Goal: Task Accomplishment & Management: Manage account settings

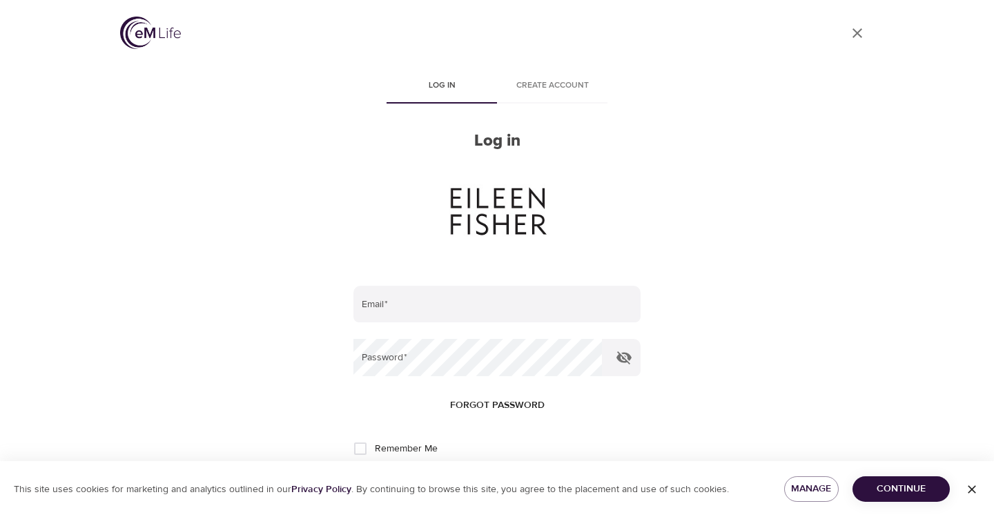
click at [533, 84] on span "Create account" at bounding box center [553, 86] width 94 height 15
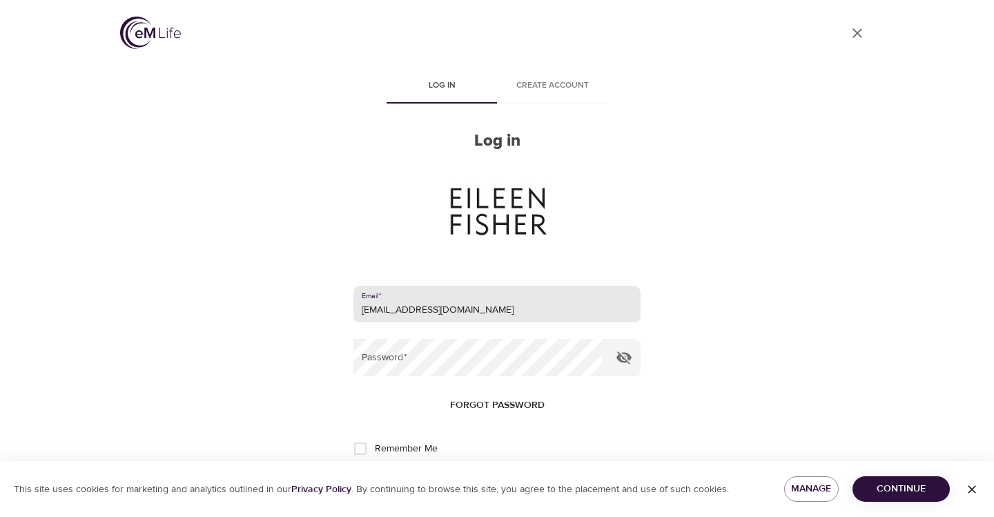
type input "[EMAIL_ADDRESS][DOMAIN_NAME]"
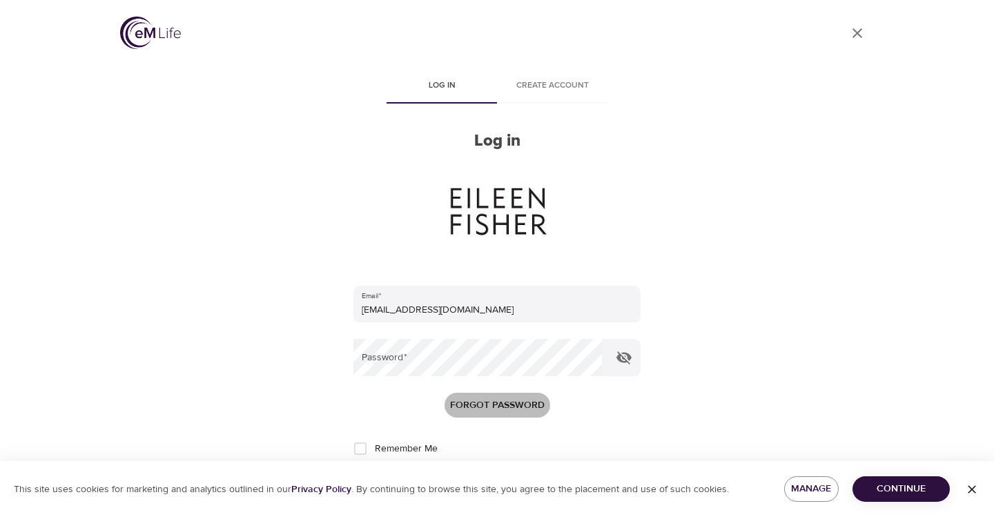
click at [499, 405] on span "Forgot password" at bounding box center [497, 405] width 95 height 17
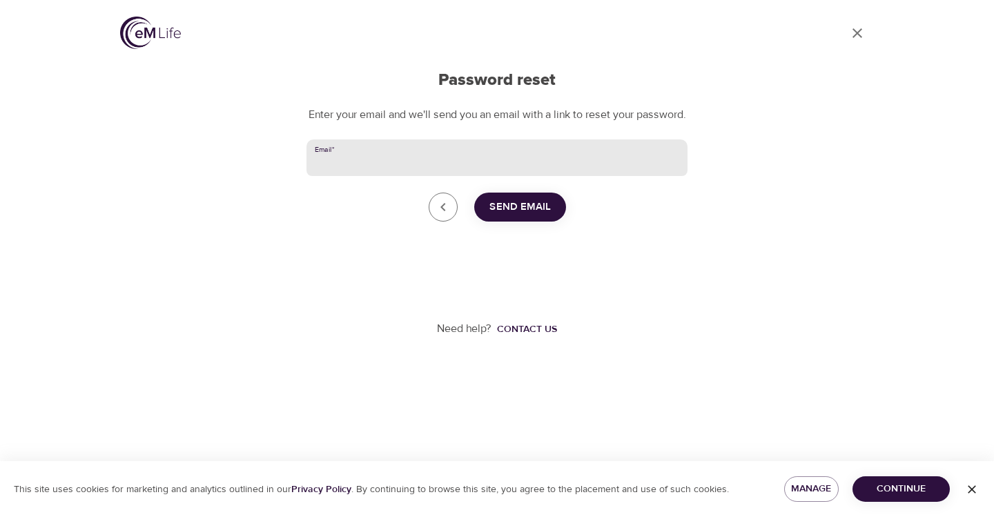
click at [358, 166] on input "Email   *" at bounding box center [497, 158] width 381 height 37
type input "[EMAIL_ADDRESS][DOMAIN_NAME]"
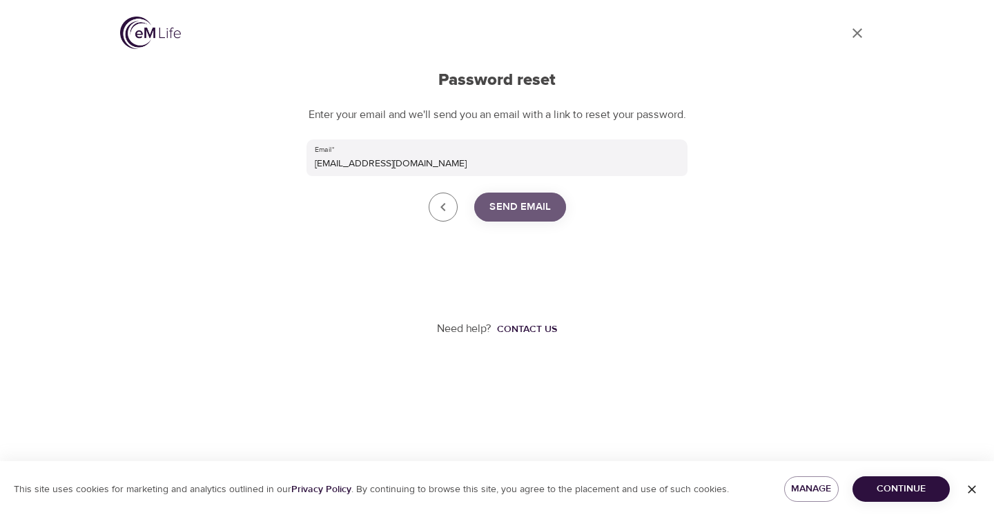
click at [492, 216] on span "Send Email" at bounding box center [520, 207] width 61 height 18
